Goal: Task Accomplishment & Management: Complete application form

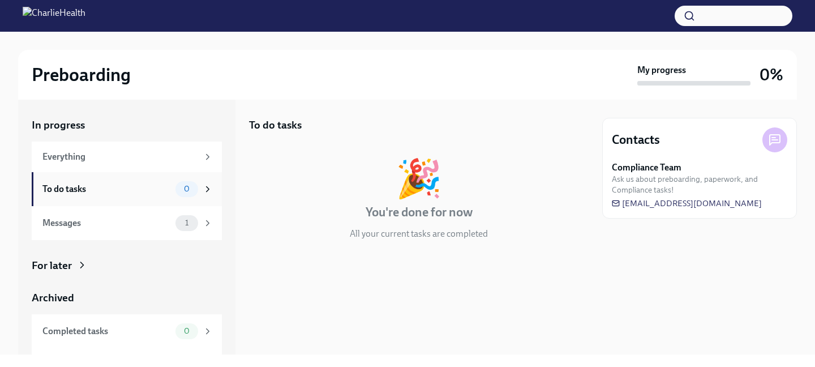
click at [143, 196] on div "To do tasks 0" at bounding box center [127, 189] width 170 height 16
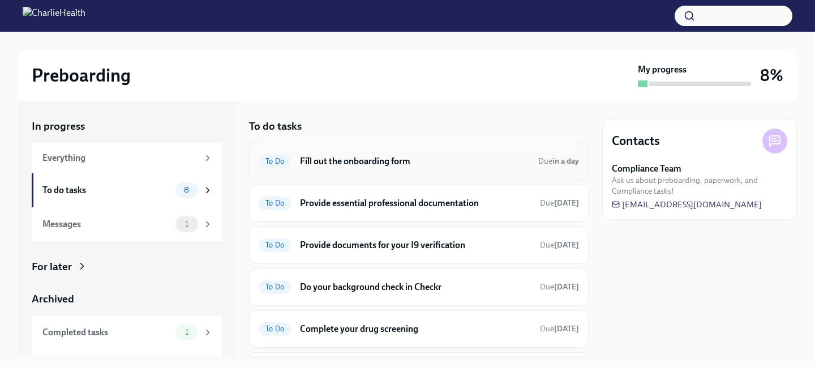
click at [338, 163] on h6 "Fill out the onboarding form" at bounding box center [414, 161] width 229 height 12
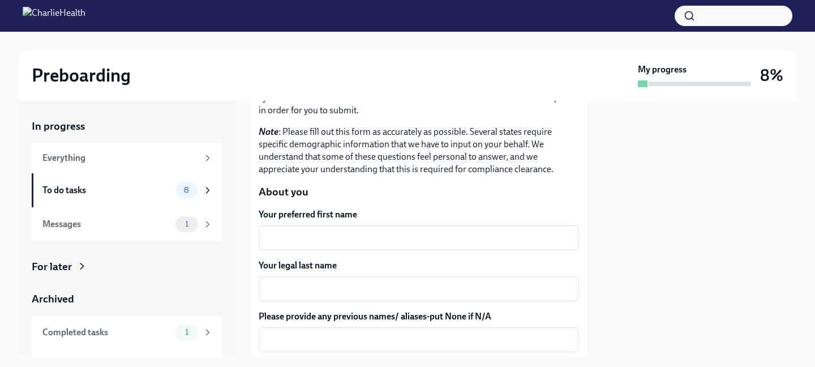
scroll to position [103, 0]
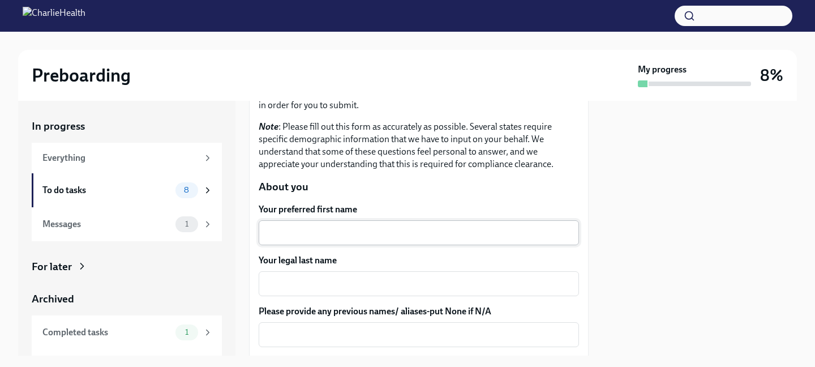
click at [322, 226] on textarea "Your preferred first name" at bounding box center [418, 233] width 307 height 14
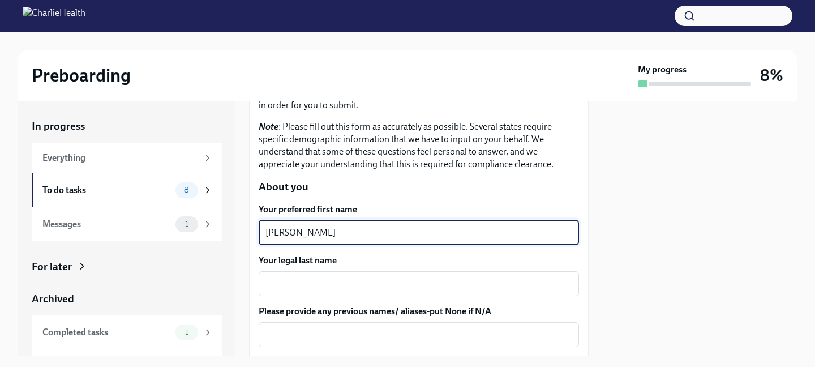
type textarea "[PERSON_NAME]"
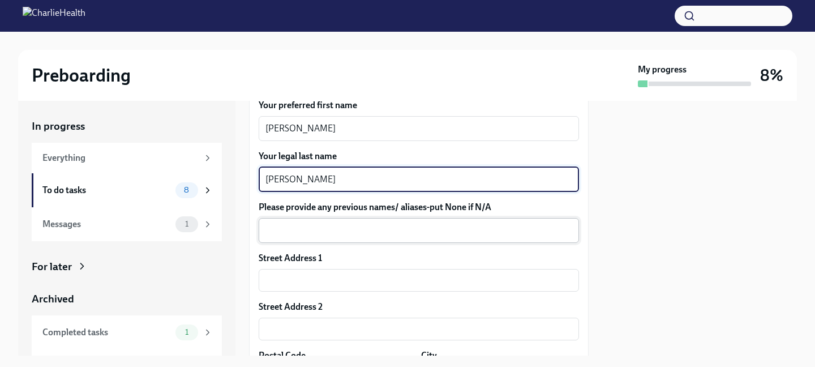
scroll to position [211, 0]
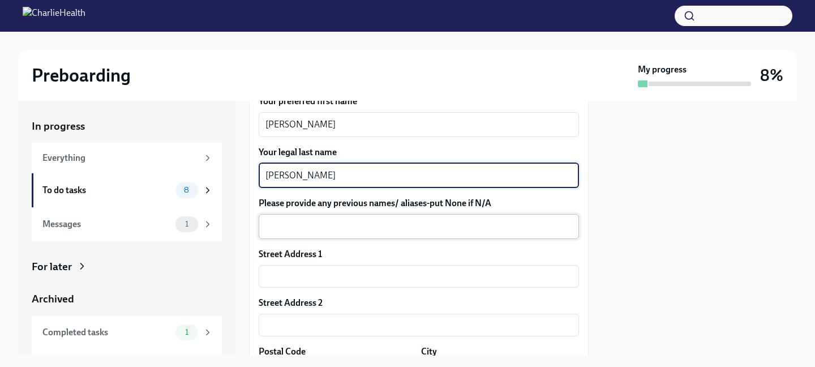
type textarea "[PERSON_NAME]"
click at [327, 227] on textarea "Please provide any previous names/ aliases-put None if N/A" at bounding box center [418, 227] width 307 height 14
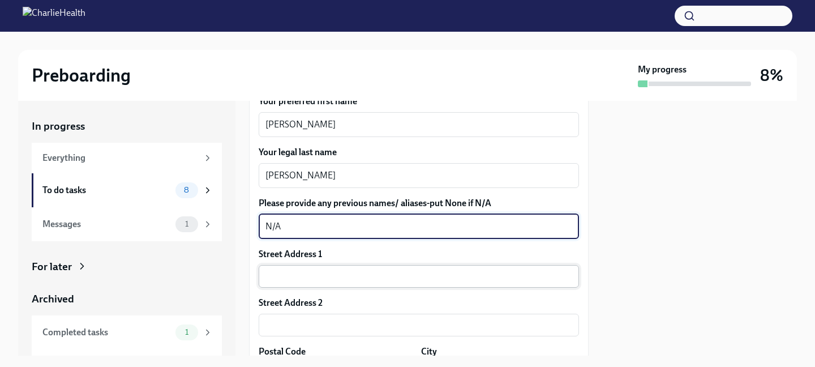
type textarea "N/A"
click at [300, 273] on input "text" at bounding box center [419, 276] width 320 height 23
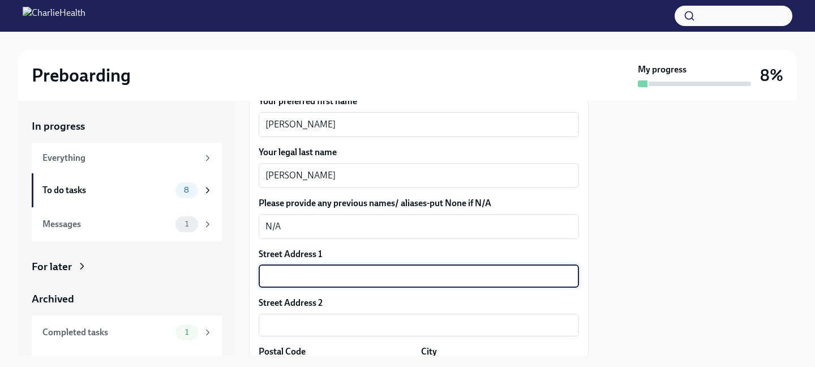
type input "[STREET_ADDRESS][MEDICAL_DATA][PERSON_NAME]"
type input "30331-7145"
type input "[GEOGRAPHIC_DATA]"
type input "GA"
type input "US"
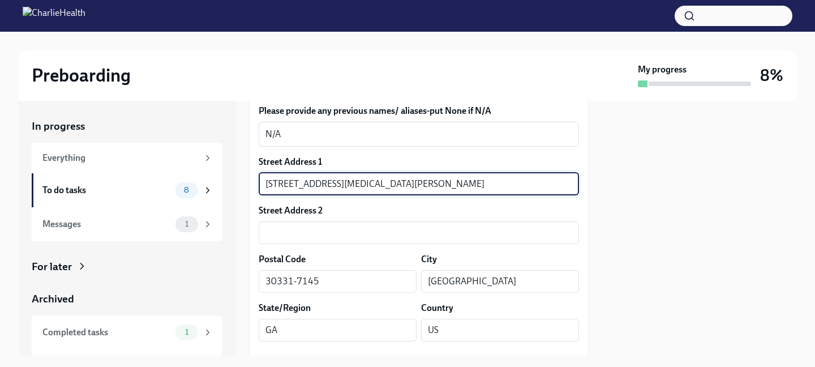
scroll to position [325, 0]
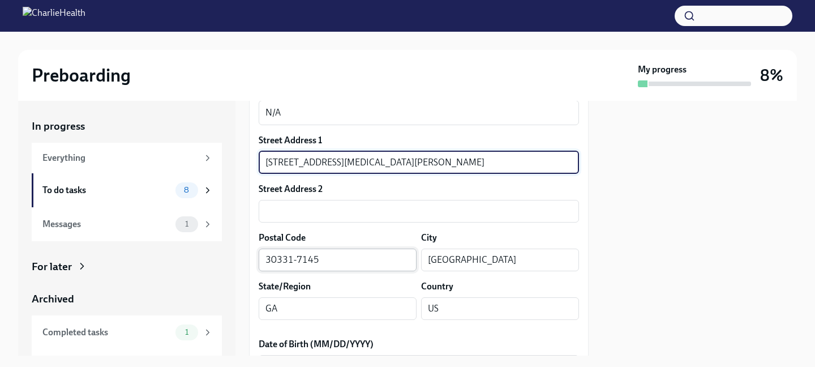
click at [345, 257] on input "30331-7145" at bounding box center [338, 259] width 158 height 23
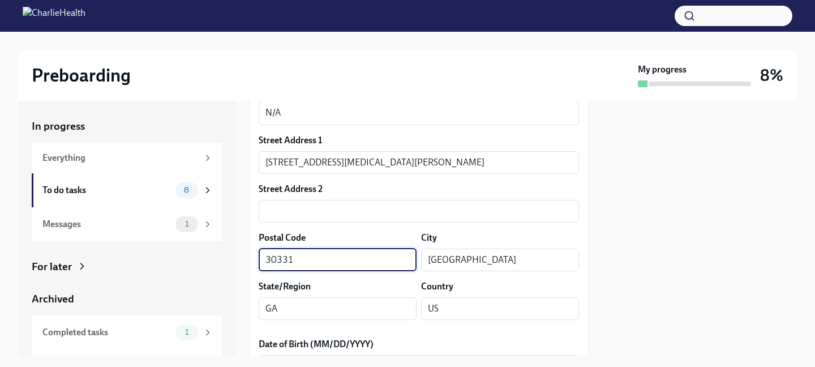
type input "30331"
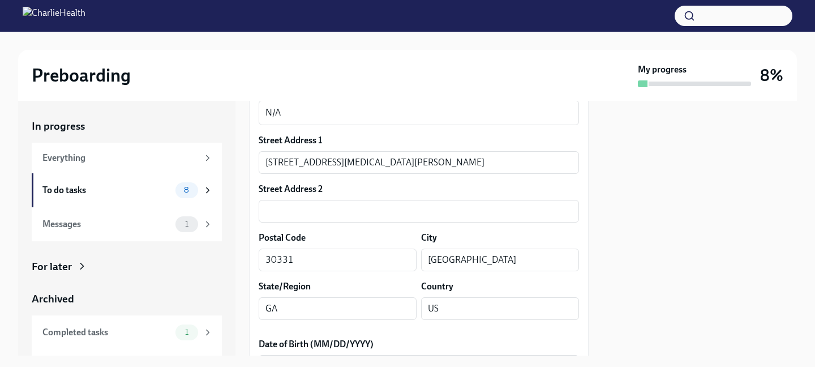
click at [616, 270] on div at bounding box center [699, 228] width 195 height 255
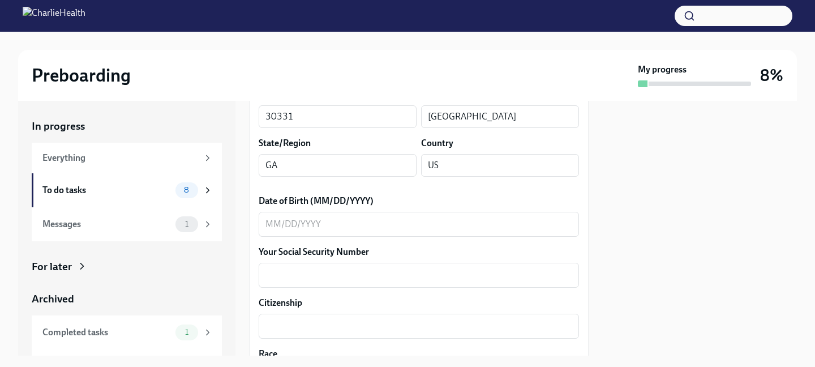
scroll to position [476, 0]
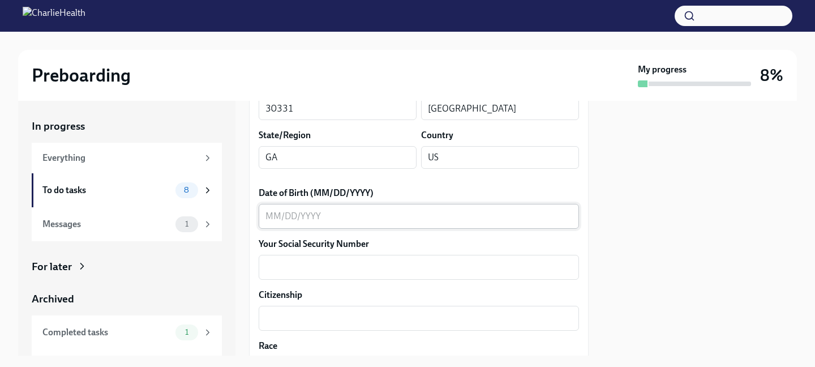
click at [461, 226] on div "x ​" at bounding box center [419, 216] width 320 height 25
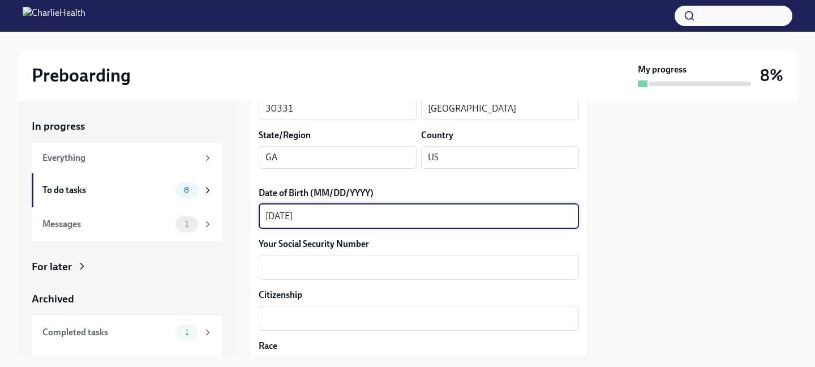
scroll to position [502, 0]
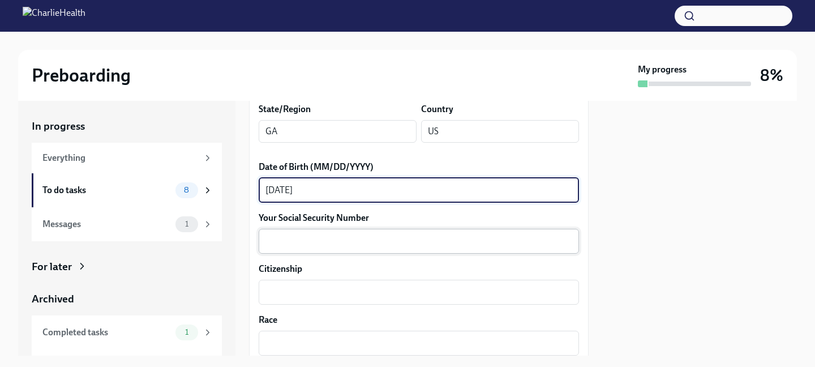
type textarea "[DATE]"
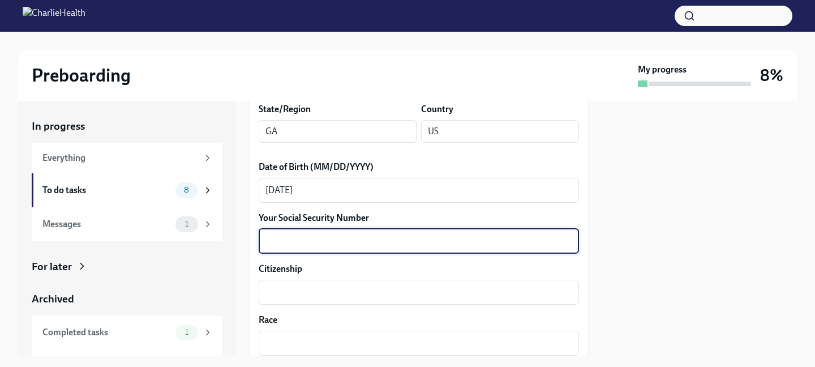
click at [414, 242] on textarea "Your Social Security Number" at bounding box center [418, 241] width 307 height 14
type textarea "292909484"
click at [387, 282] on div "x ​" at bounding box center [419, 292] width 320 height 25
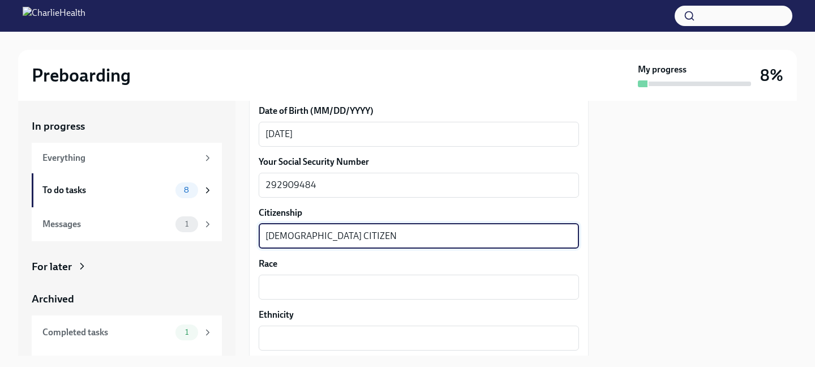
scroll to position [583, 0]
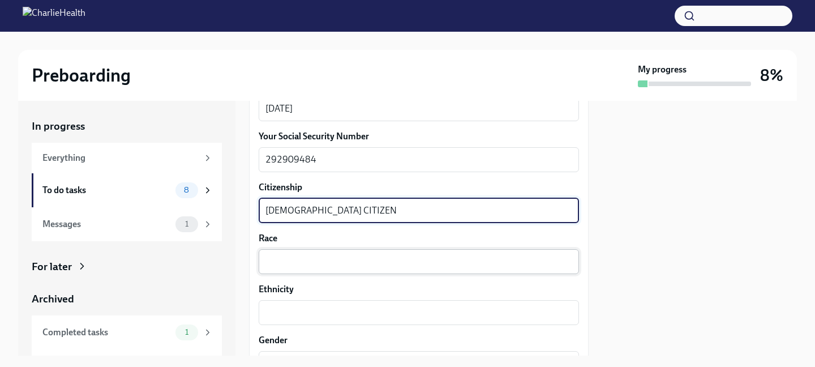
type textarea "[DEMOGRAPHIC_DATA] CITIZEN"
click at [334, 266] on textarea "Race" at bounding box center [418, 262] width 307 height 14
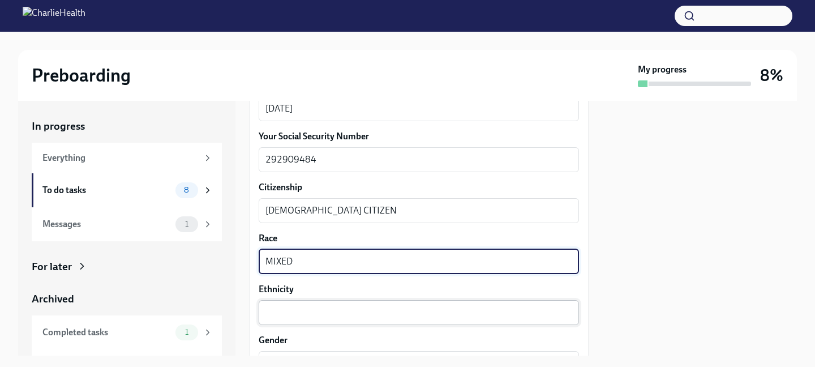
type textarea "MIXED"
click at [333, 309] on textarea "Ethnicity" at bounding box center [418, 313] width 307 height 14
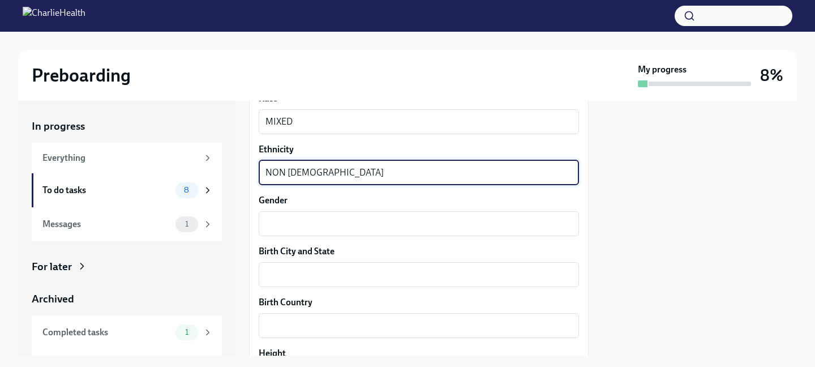
scroll to position [735, 0]
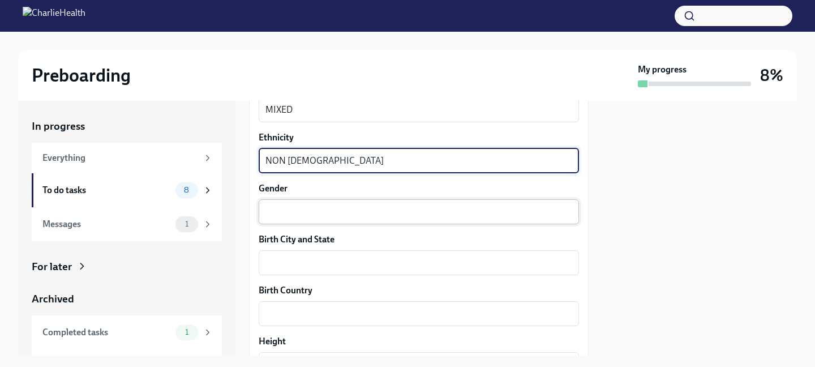
type textarea "NON [DEMOGRAPHIC_DATA]"
click at [289, 216] on textarea "Gender" at bounding box center [418, 212] width 307 height 14
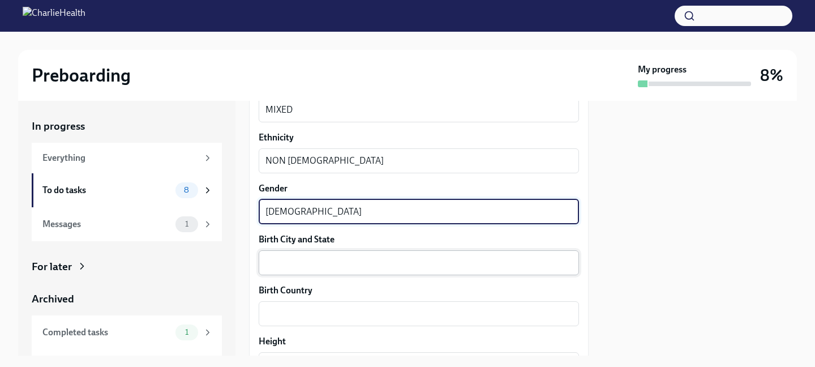
type textarea "[DEMOGRAPHIC_DATA]"
click at [294, 265] on textarea "Birth City and State" at bounding box center [418, 263] width 307 height 14
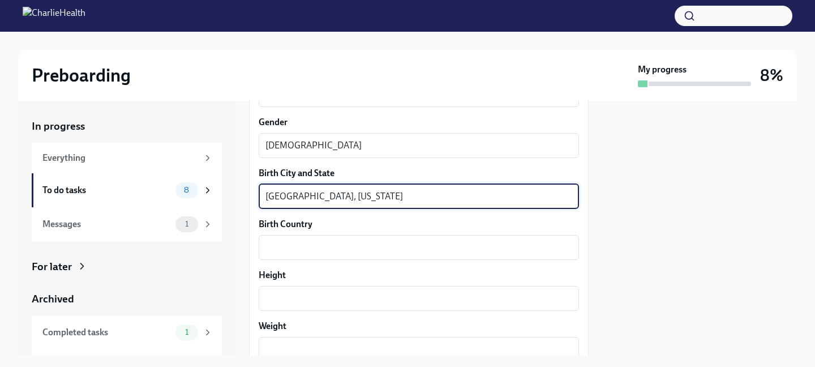
scroll to position [813, 0]
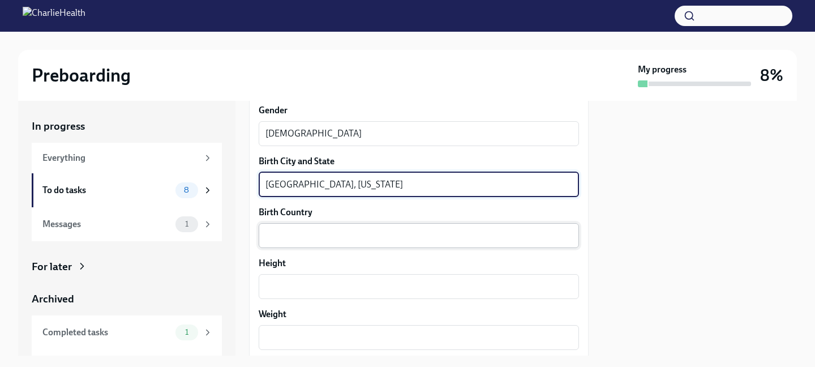
type textarea "[GEOGRAPHIC_DATA], [US_STATE]"
click at [280, 234] on textarea "Birth Country" at bounding box center [418, 236] width 307 height 14
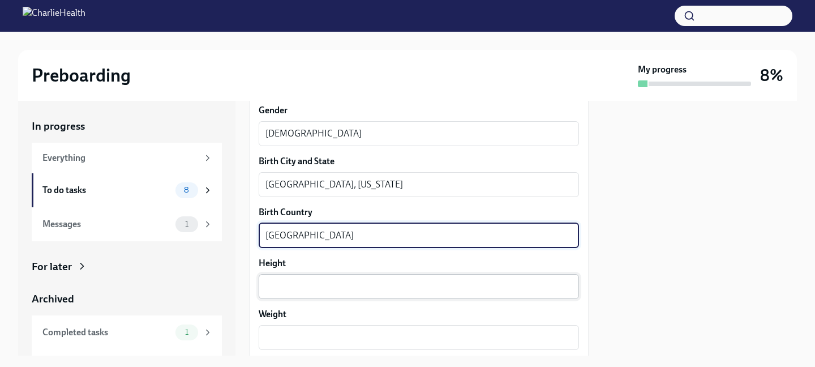
type textarea "[GEOGRAPHIC_DATA]"
click at [281, 285] on textarea "Height" at bounding box center [418, 287] width 307 height 14
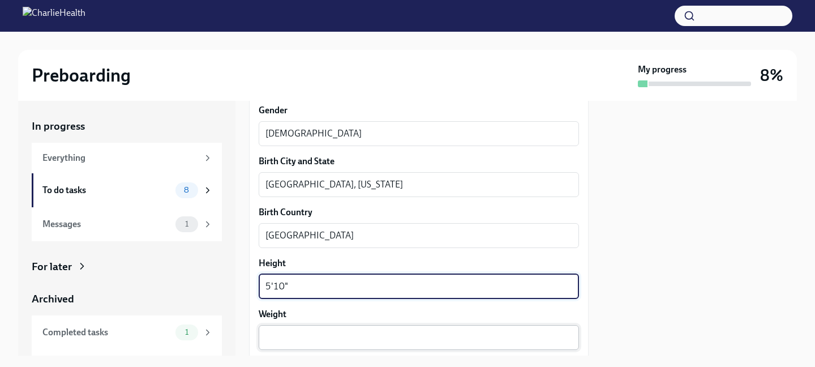
type textarea "5'10""
click at [284, 338] on textarea "Weight" at bounding box center [418, 337] width 307 height 14
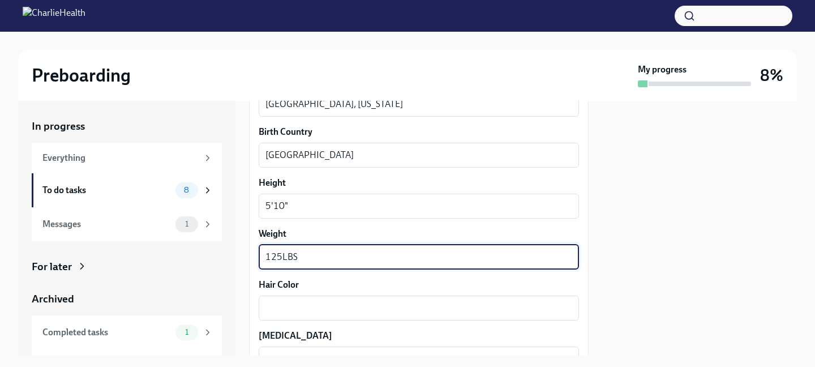
scroll to position [920, 0]
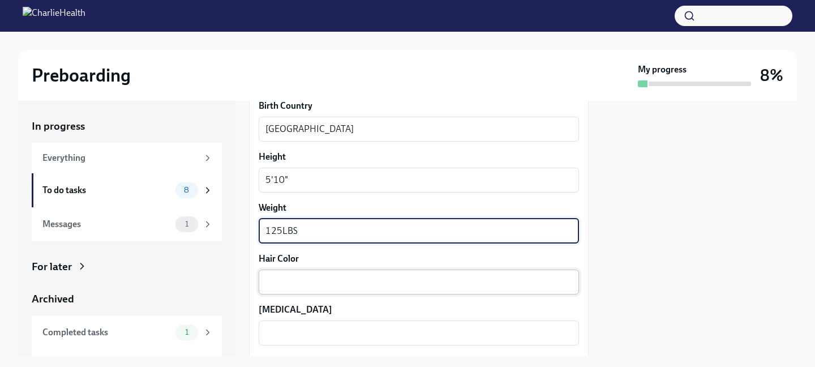
type textarea "125LBS"
click at [295, 279] on textarea "Hair Color" at bounding box center [418, 282] width 307 height 14
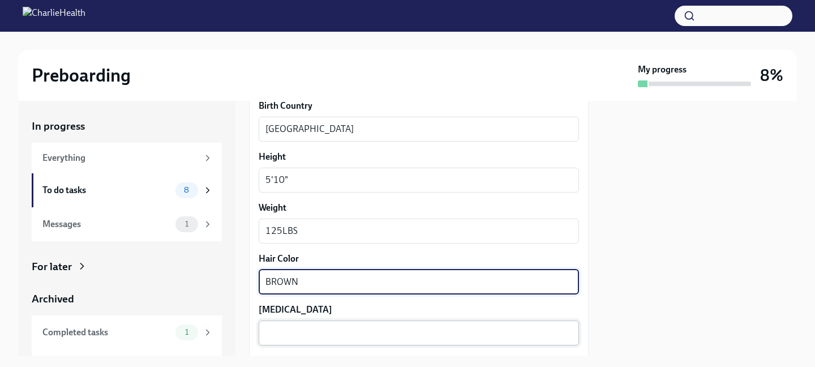
type textarea "BROWN"
click at [291, 331] on textarea "[MEDICAL_DATA]" at bounding box center [418, 333] width 307 height 14
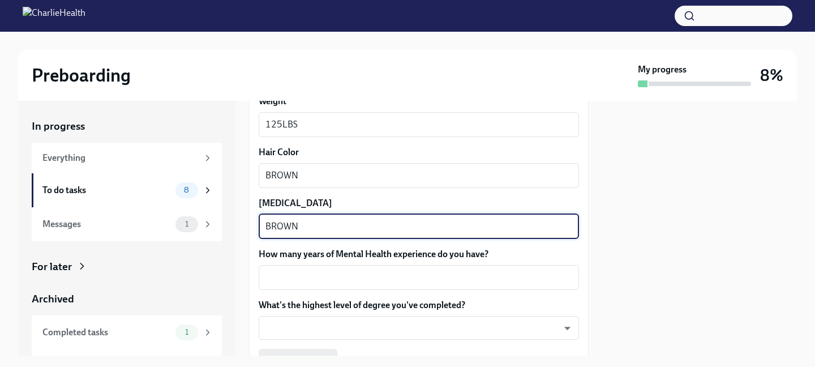
scroll to position [1038, 0]
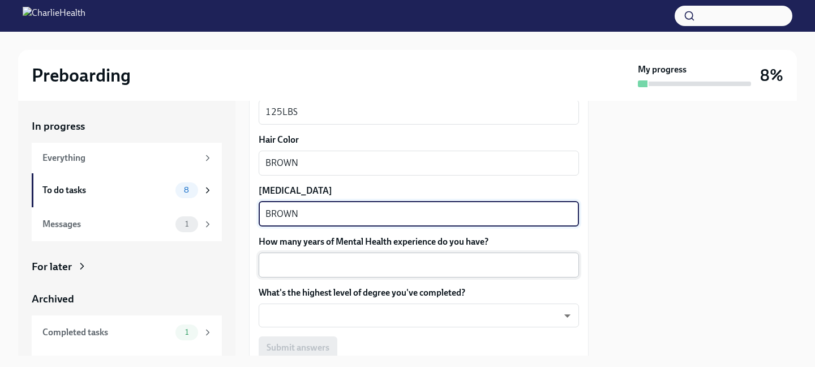
type textarea "BROWN"
click at [308, 276] on div "x ​" at bounding box center [419, 264] width 320 height 25
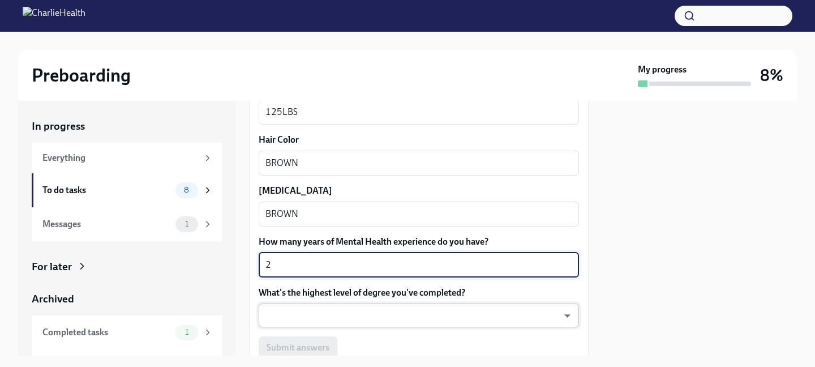
type textarea "2"
click at [297, 316] on body "Preboarding My progress 8% In progress Everything To do tasks 8 Messages 1 For …" at bounding box center [407, 183] width 815 height 367
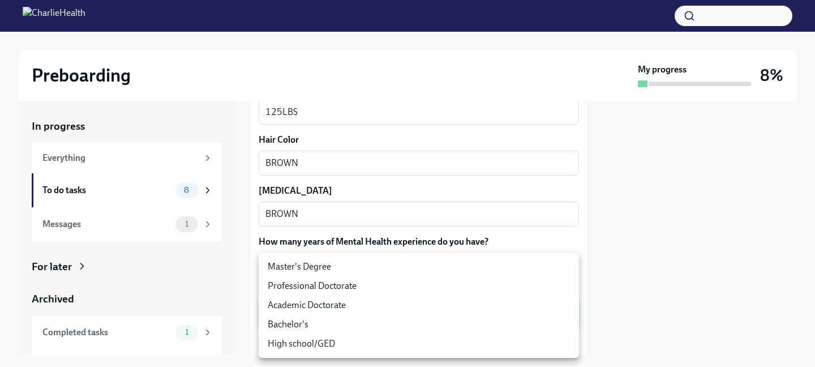
click at [302, 269] on li "Master's Degree" at bounding box center [419, 266] width 320 height 19
type input "2vBr-ghkD"
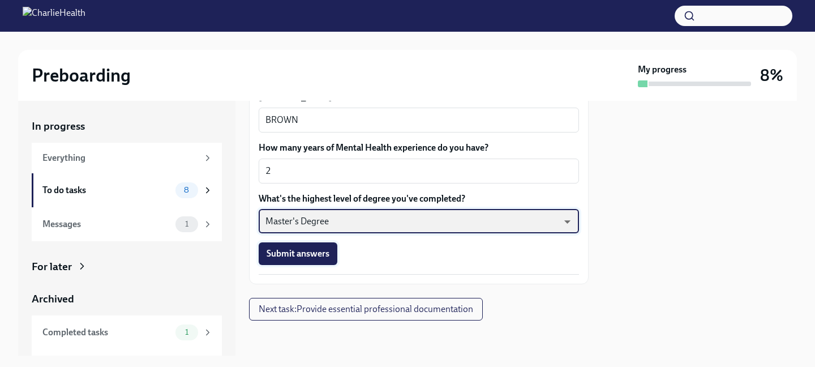
scroll to position [1134, 0]
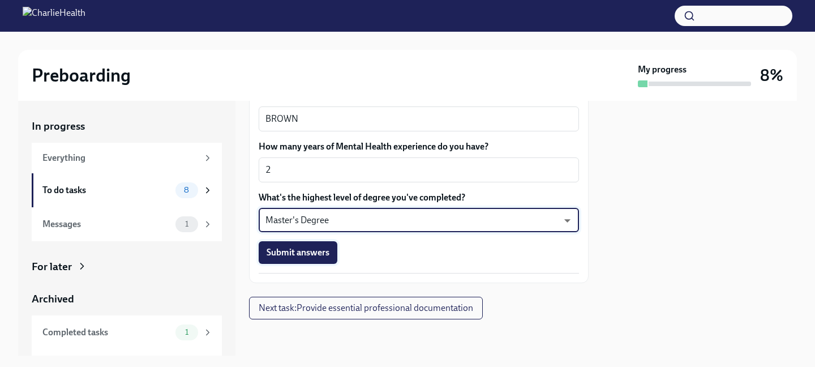
click at [313, 259] on button "Submit answers" at bounding box center [298, 252] width 79 height 23
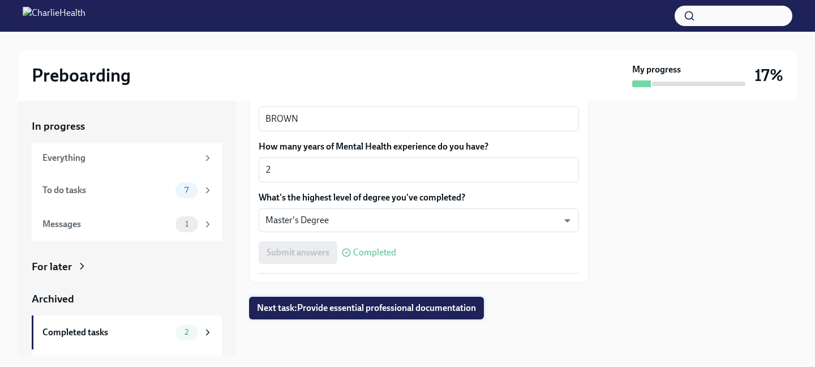
click at [402, 312] on span "Next task : Provide essential professional documentation" at bounding box center [366, 307] width 219 height 11
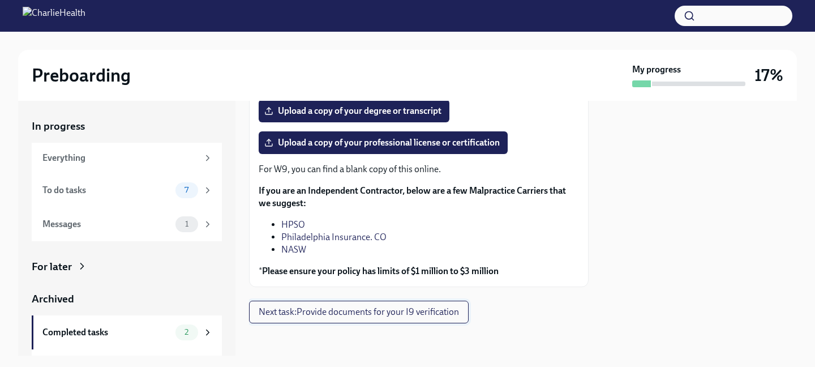
scroll to position [213, 0]
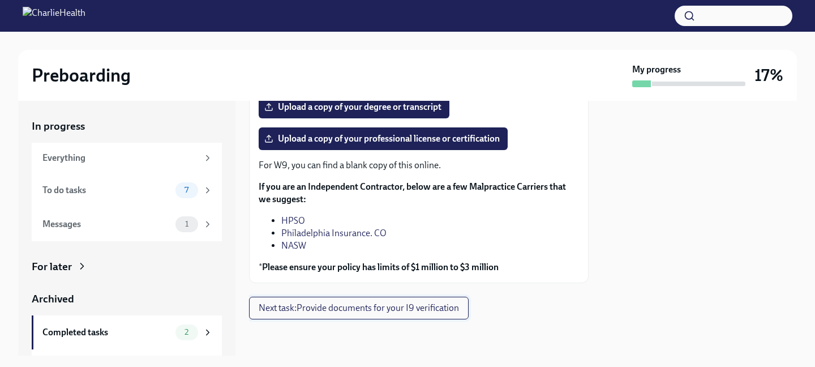
click at [349, 317] on button "Next task : Provide documents for your I9 verification" at bounding box center [359, 308] width 220 height 23
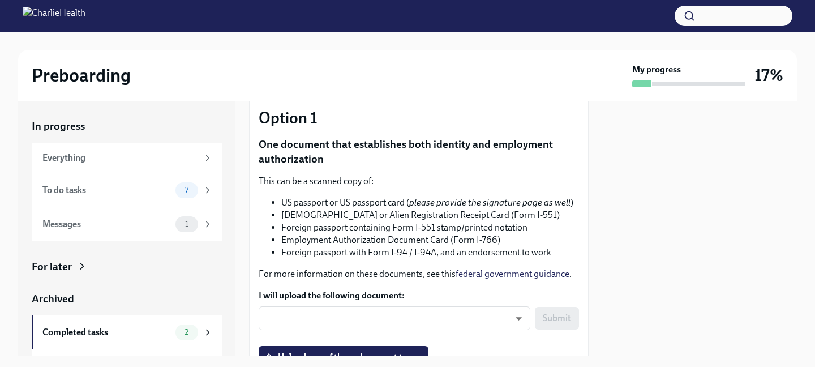
scroll to position [91, 0]
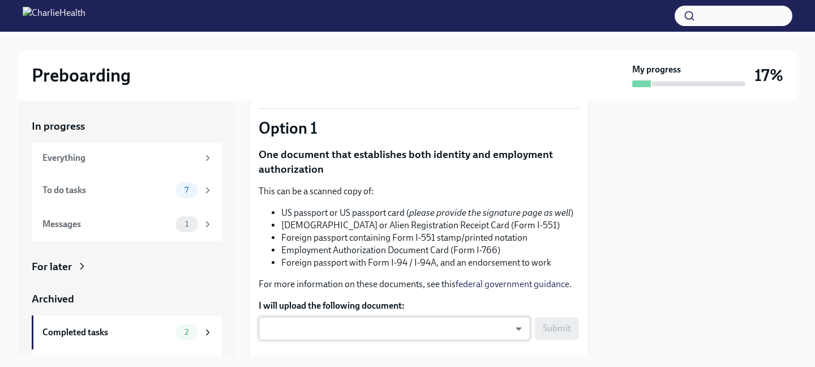
click at [347, 333] on body "Preboarding My progress 17% In progress Everything To do tasks 7 Messages 1 For…" at bounding box center [407, 183] width 815 height 367
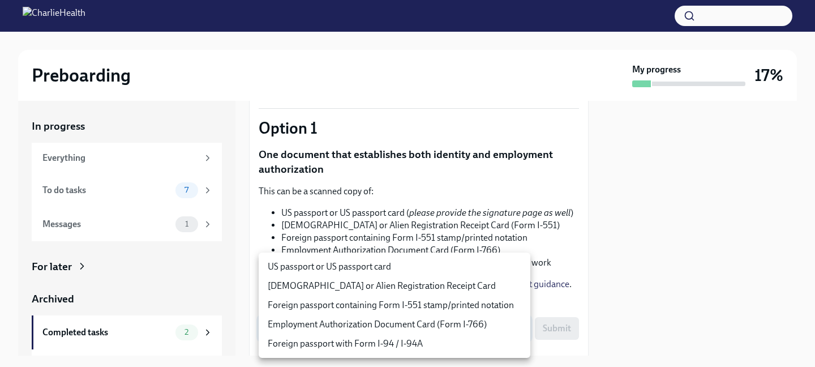
click at [371, 263] on li "US passport or US passport card" at bounding box center [395, 266] width 272 height 19
type input "KnYOjnC8x"
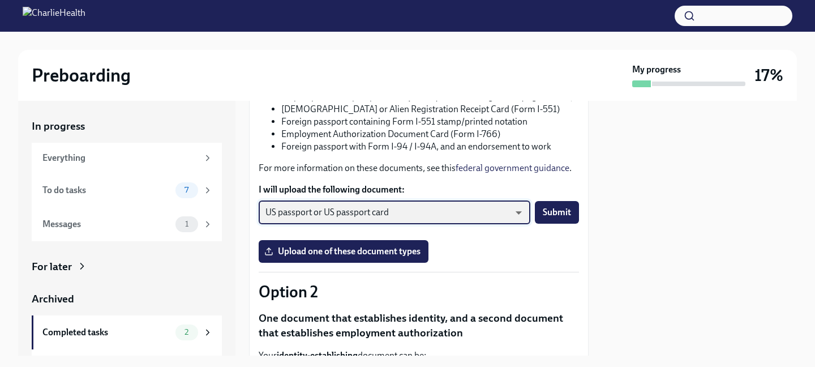
scroll to position [211, 0]
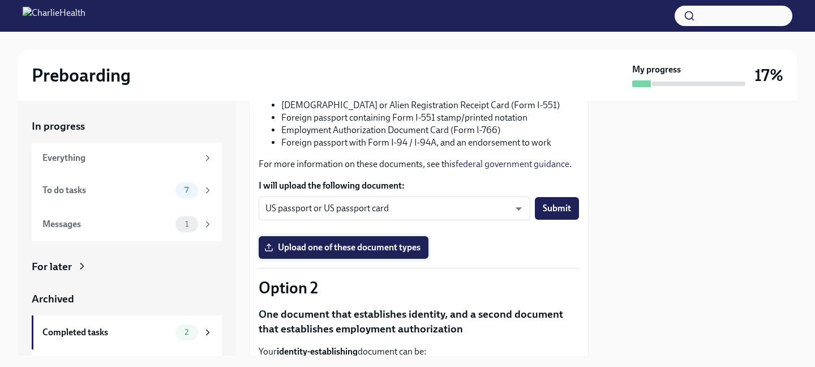
click at [365, 254] on label "Upload one of these document types" at bounding box center [344, 247] width 170 height 23
click at [0, 0] on input "Upload one of these document types" at bounding box center [0, 0] width 0 height 0
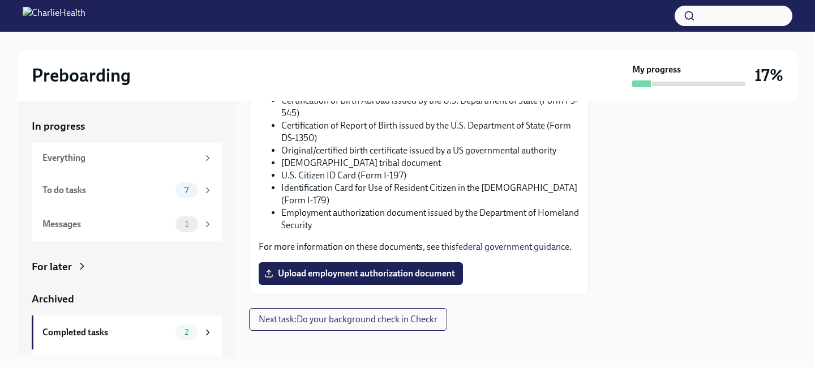
scroll to position [702, 0]
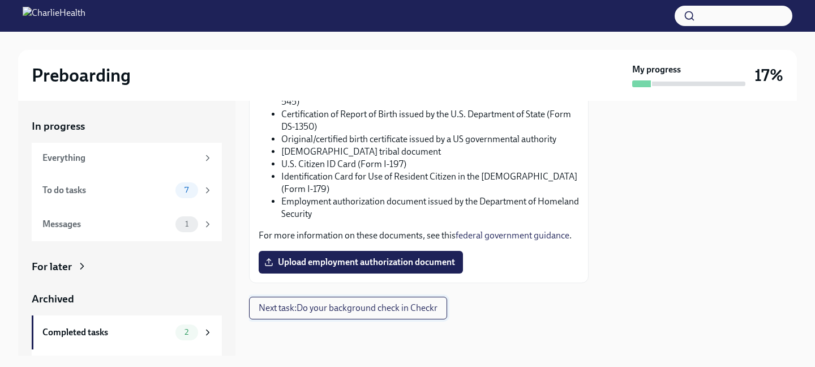
click at [330, 310] on span "Next task : Do your background check in Checkr" at bounding box center [348, 307] width 179 height 11
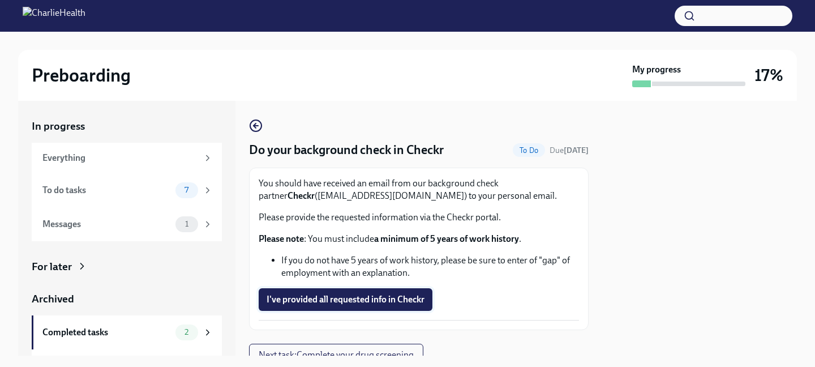
click at [325, 300] on span "I've provided all requested info in Checkr" at bounding box center [346, 299] width 158 height 11
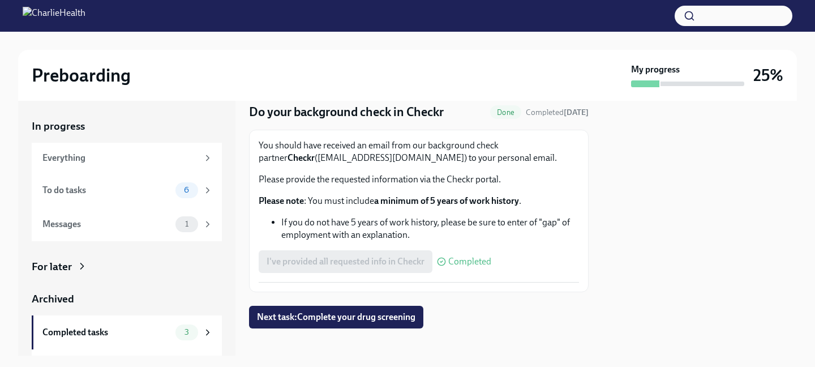
scroll to position [47, 0]
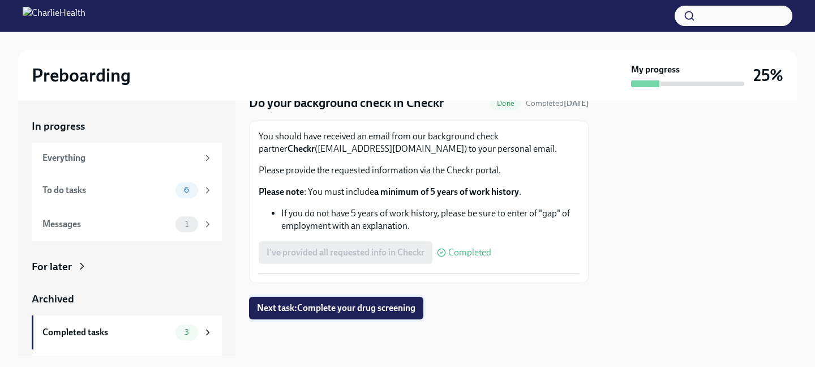
click at [329, 311] on span "Next task : Complete your drug screening" at bounding box center [336, 307] width 158 height 11
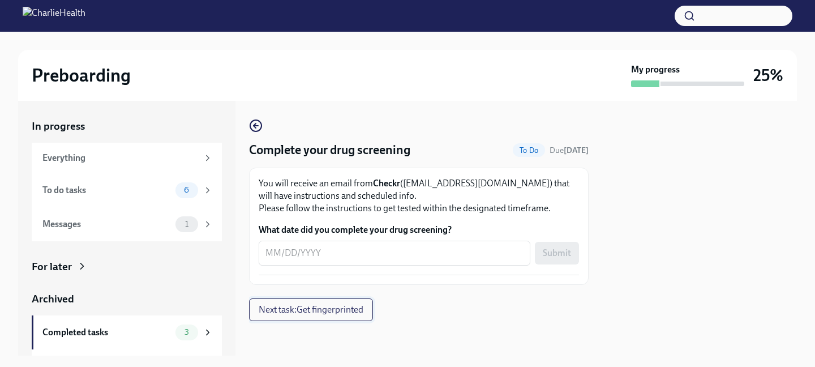
click at [329, 311] on span "Next task : Get fingerprinted" at bounding box center [311, 309] width 105 height 11
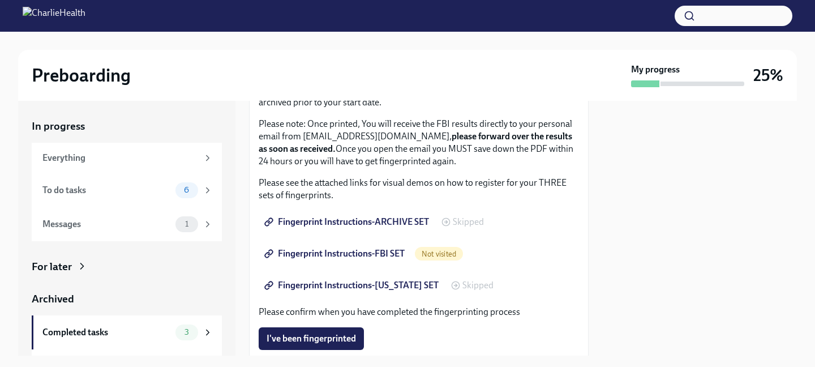
scroll to position [132, 0]
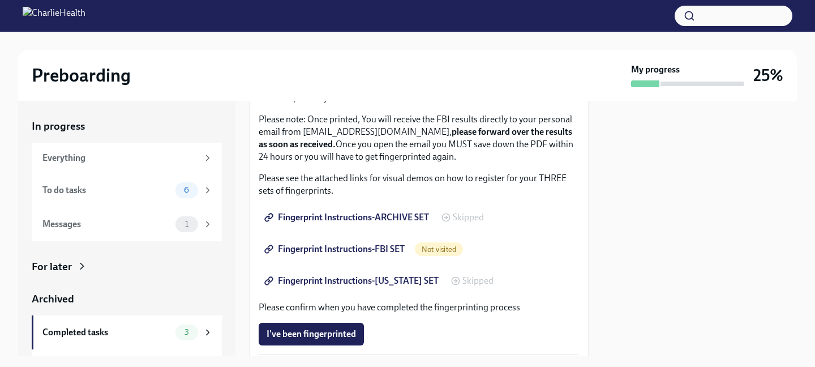
click at [337, 227] on link "Fingerprint Instructions-ARCHIVE SET" at bounding box center [348, 217] width 178 height 23
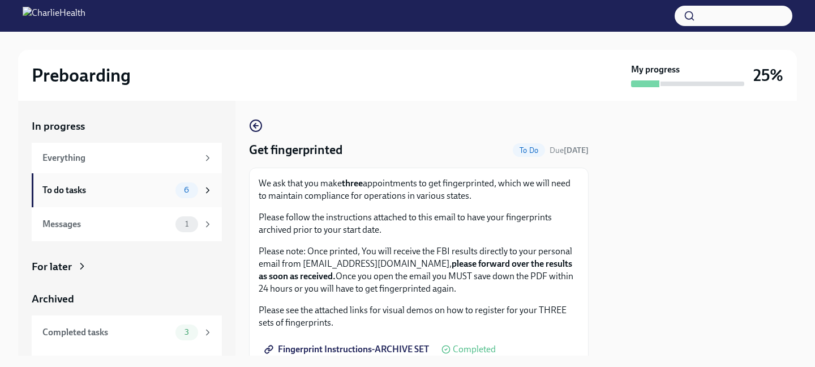
click at [201, 198] on div "To do tasks 6" at bounding box center [127, 190] width 190 height 34
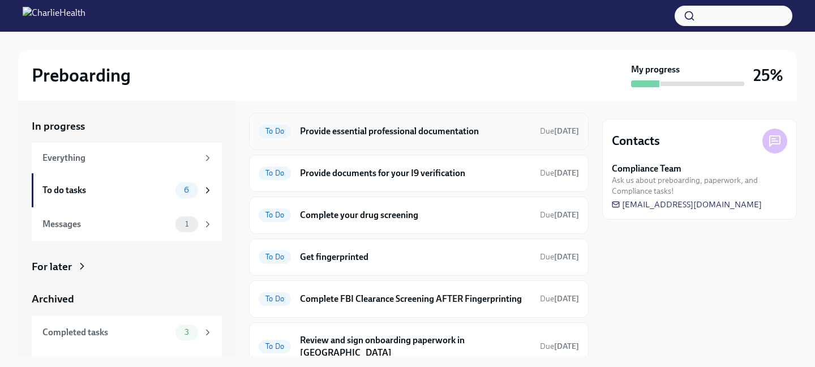
scroll to position [32, 0]
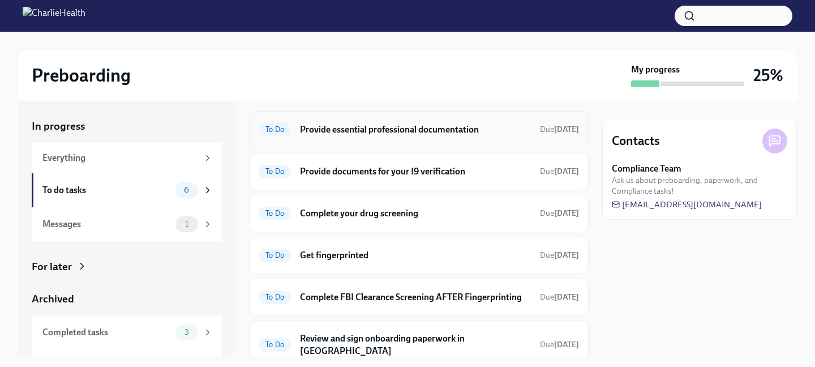
click at [314, 164] on div "To Do Provide documents for your I9 verification Due [DATE]" at bounding box center [419, 171] width 320 height 18
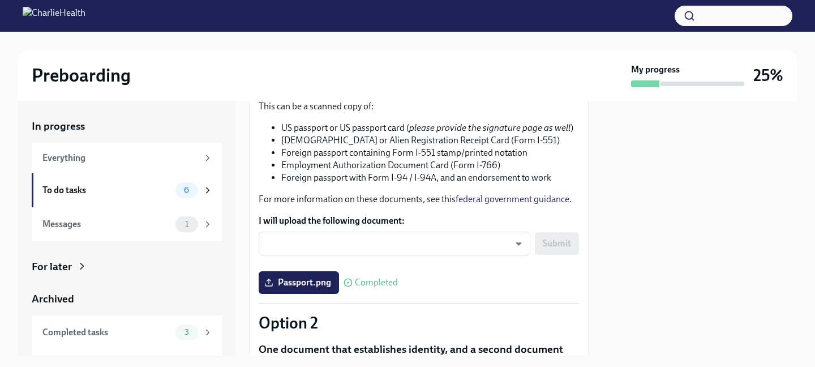
scroll to position [182, 0]
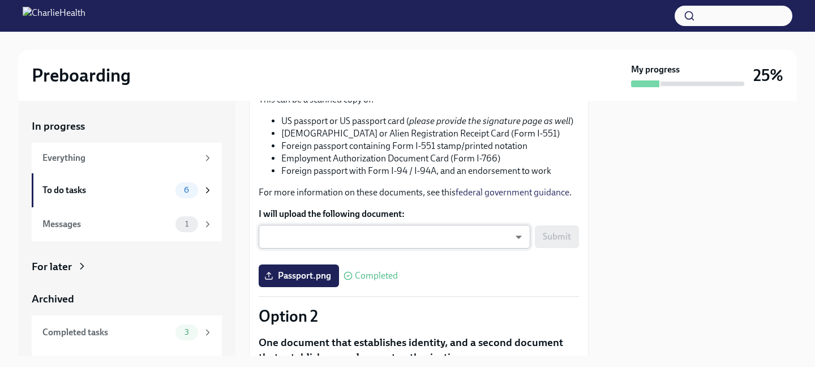
click at [302, 236] on body "Preboarding My progress 25% In progress Everything To do tasks 6 Messages 1 For…" at bounding box center [407, 183] width 815 height 367
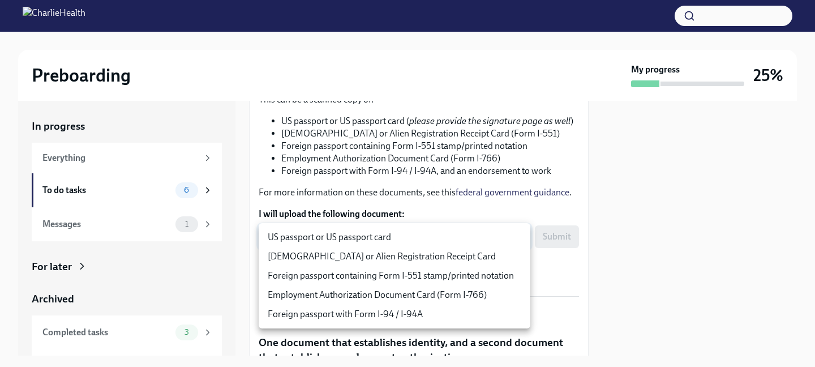
click at [315, 238] on li "US passport or US passport card" at bounding box center [395, 236] width 272 height 19
type input "KnYOjnC8x"
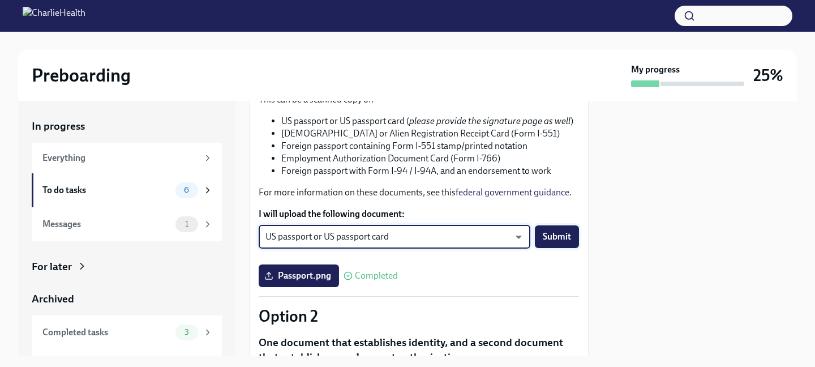
click at [547, 239] on span "Submit" at bounding box center [557, 236] width 28 height 11
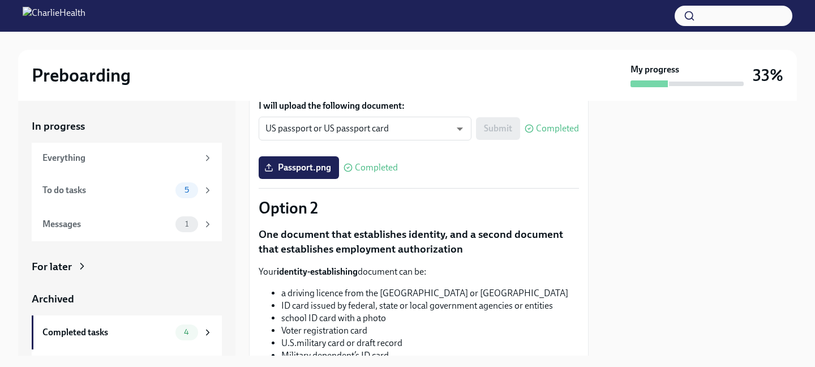
scroll to position [293, 0]
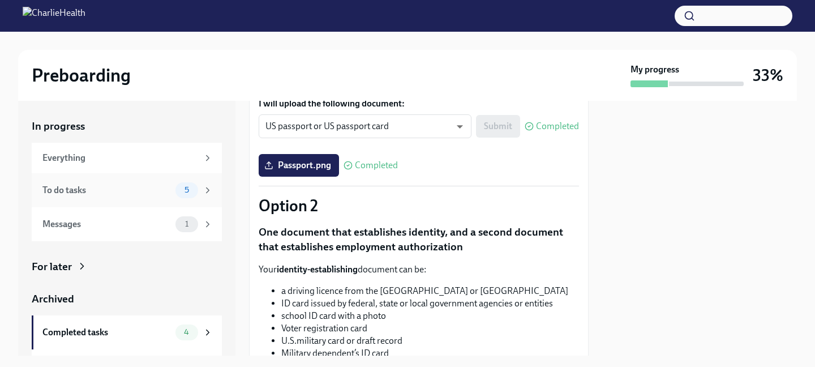
click at [204, 196] on div "5" at bounding box center [193, 190] width 37 height 16
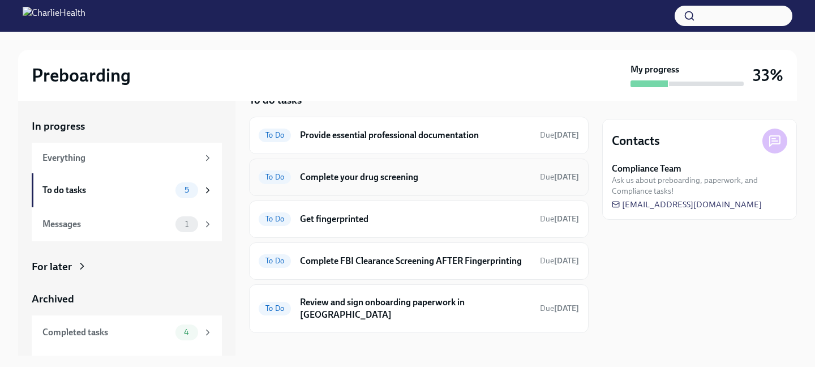
scroll to position [28, 0]
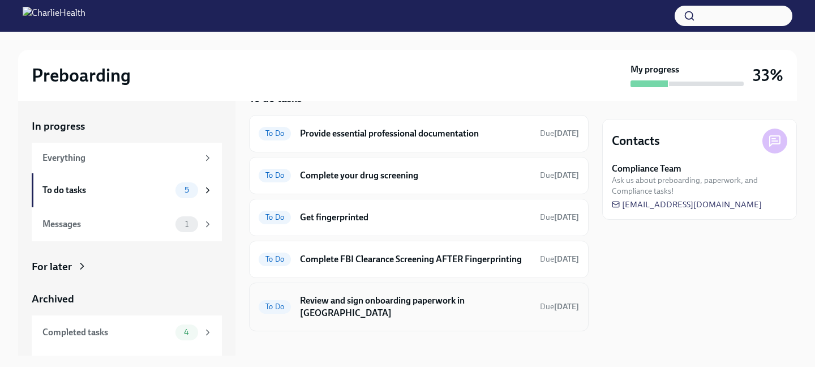
click at [339, 308] on div "To Do Review and sign onboarding paperwork in [GEOGRAPHIC_DATA] Due [DATE]" at bounding box center [419, 306] width 320 height 29
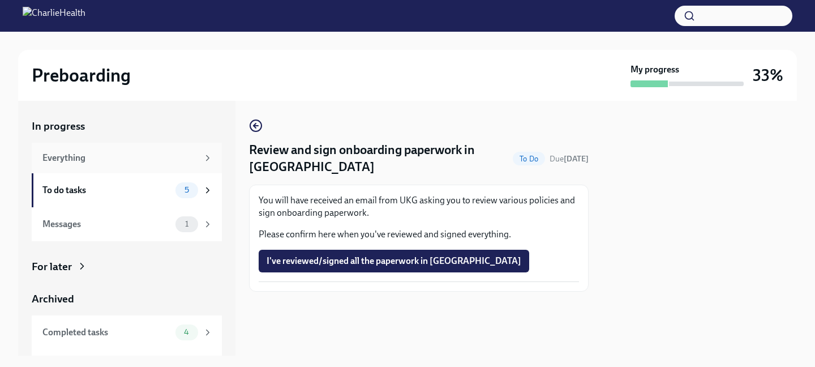
click at [170, 152] on div "Everything" at bounding box center [120, 158] width 156 height 12
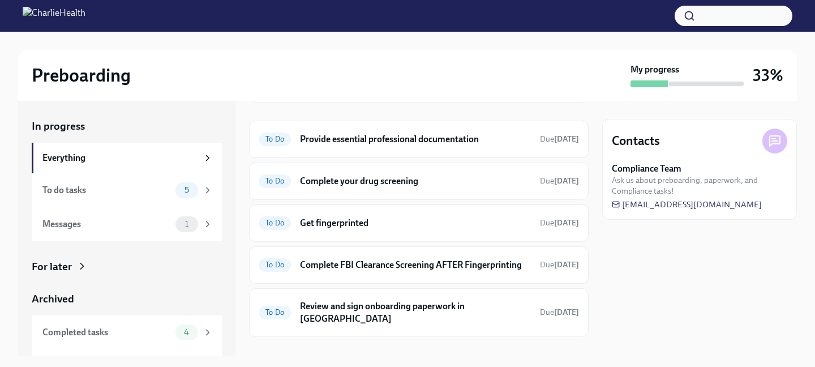
scroll to position [126, 0]
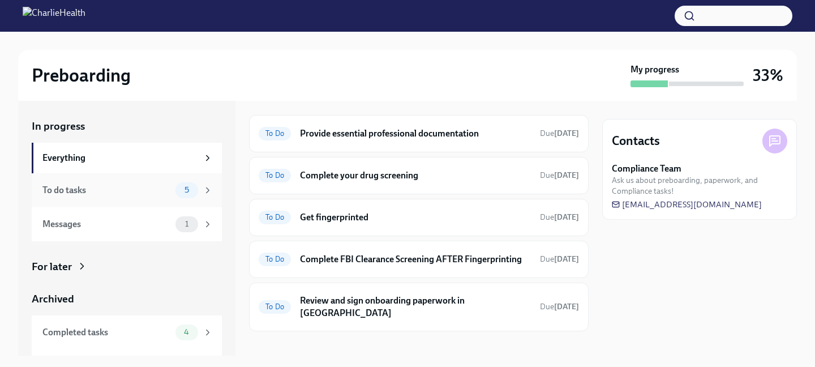
click at [156, 191] on div "To do tasks" at bounding box center [106, 190] width 128 height 12
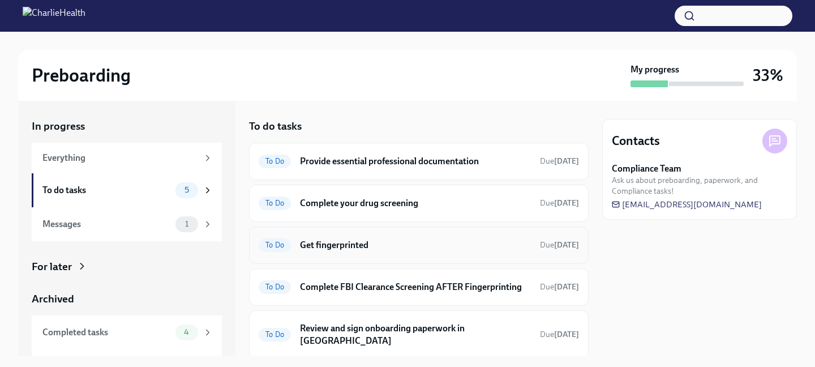
click at [342, 200] on h6 "Complete your drug screening" at bounding box center [415, 203] width 231 height 12
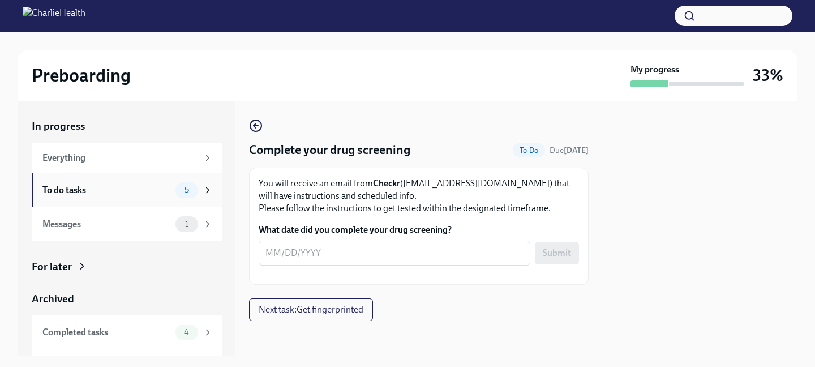
click at [192, 199] on div "To do tasks 5" at bounding box center [127, 190] width 190 height 34
